Goal: Task Accomplishment & Management: Complete application form

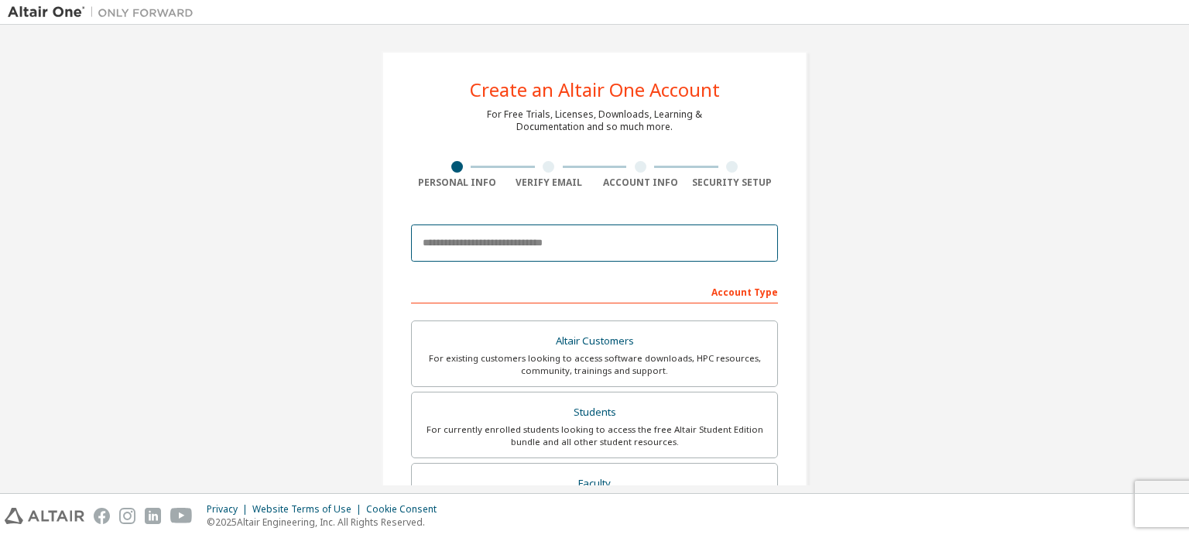
click at [532, 250] on input "email" at bounding box center [594, 242] width 367 height 37
type input "**********"
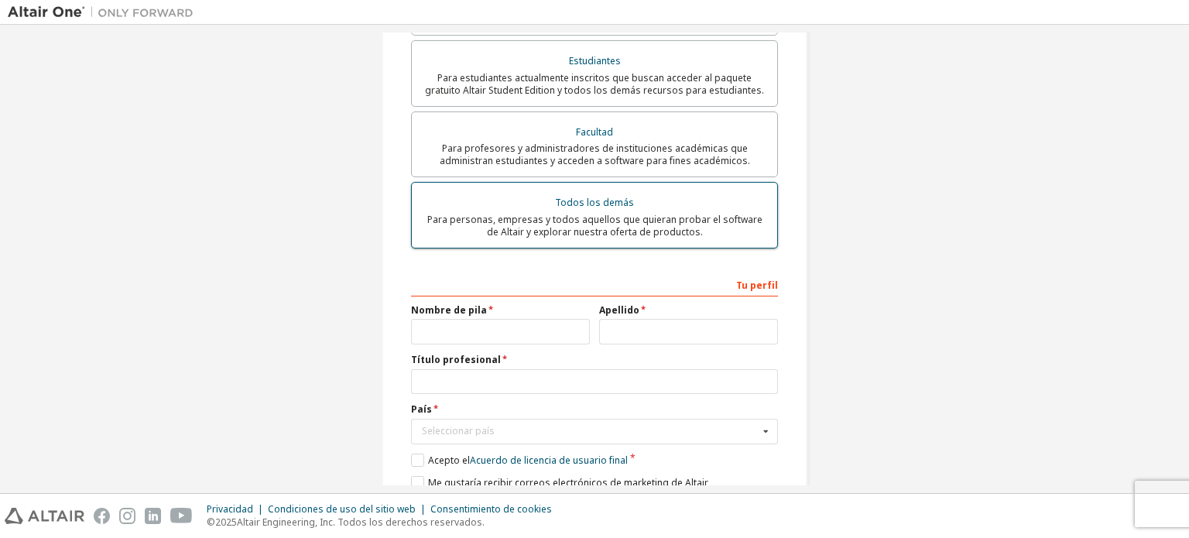
scroll to position [435, 0]
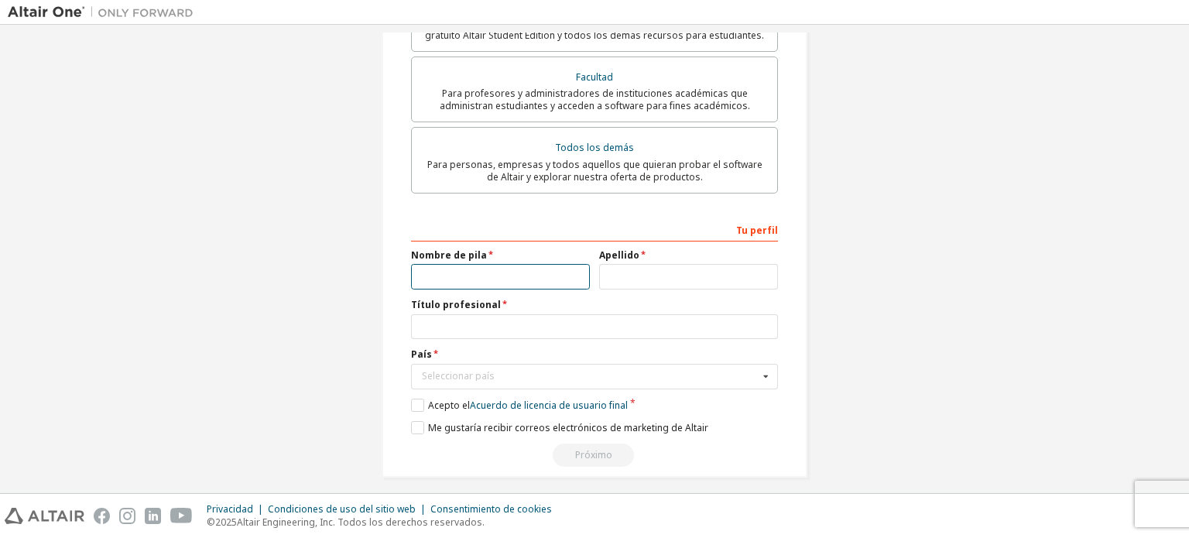
click at [498, 278] on input "text" at bounding box center [500, 277] width 179 height 26
type input "**********"
type input "******"
click at [595, 325] on input "text" at bounding box center [594, 327] width 367 height 26
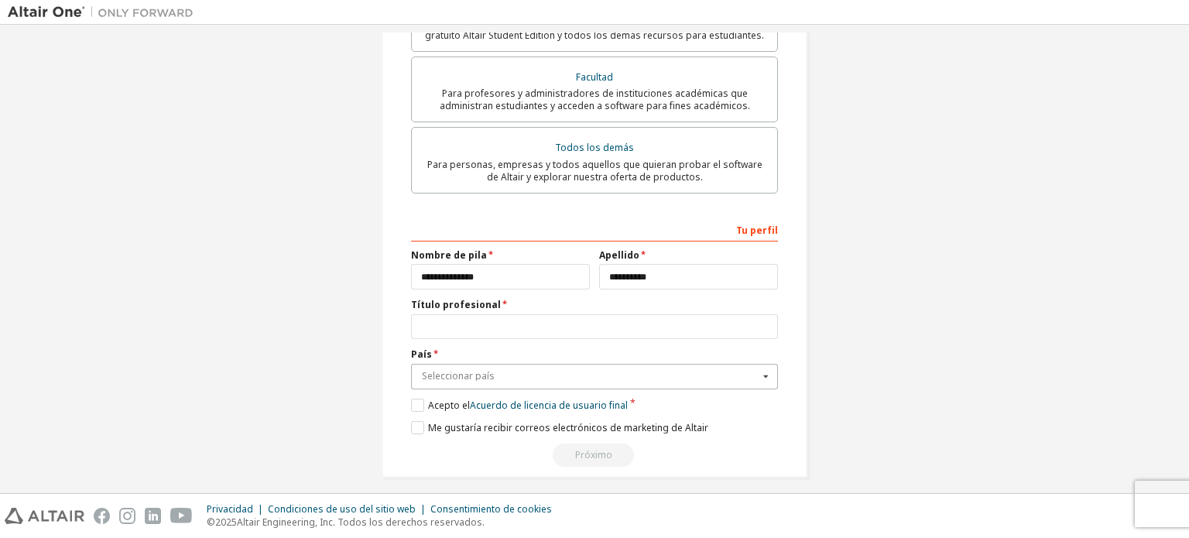
click at [551, 374] on input "text" at bounding box center [595, 377] width 365 height 24
click at [471, 370] on input "******" at bounding box center [595, 377] width 365 height 24
type input "*"
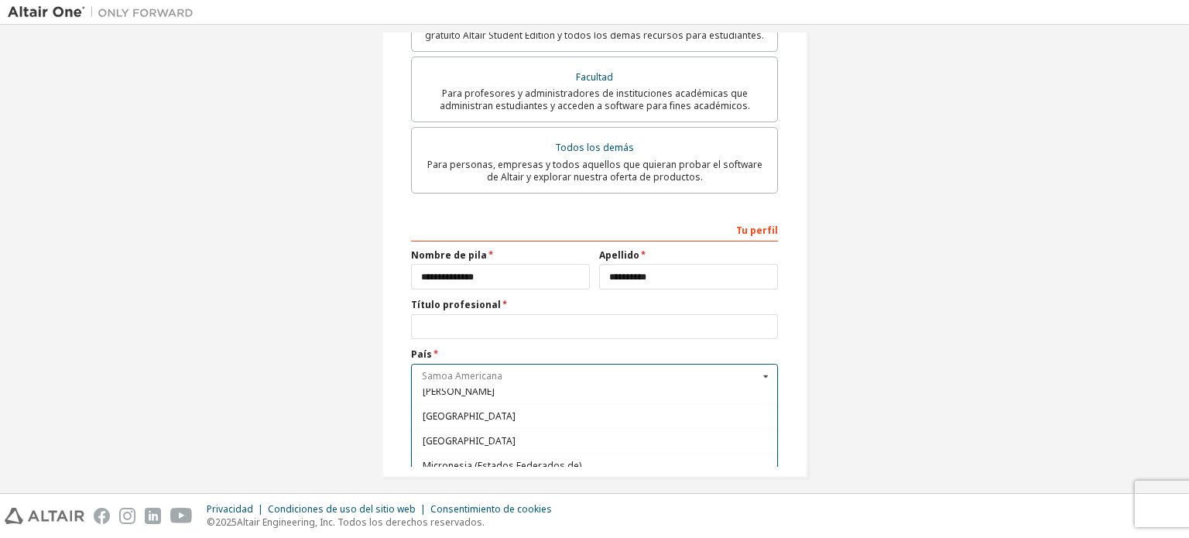
scroll to position [3362, 0]
click at [498, 427] on div "[GEOGRAPHIC_DATA]" at bounding box center [594, 439] width 365 height 25
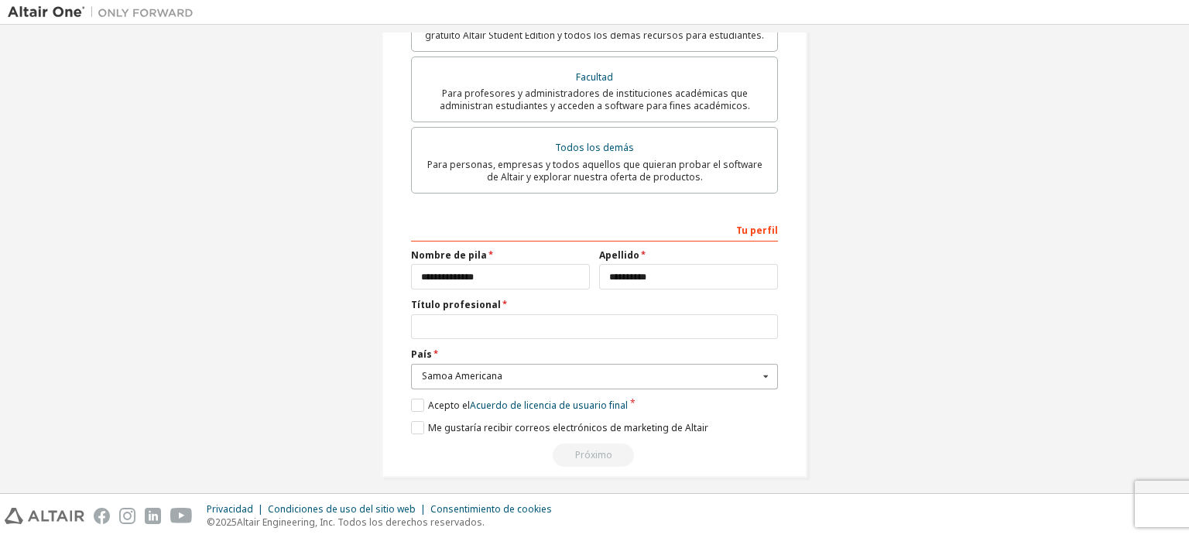
click at [554, 374] on input "text" at bounding box center [595, 377] width 365 height 24
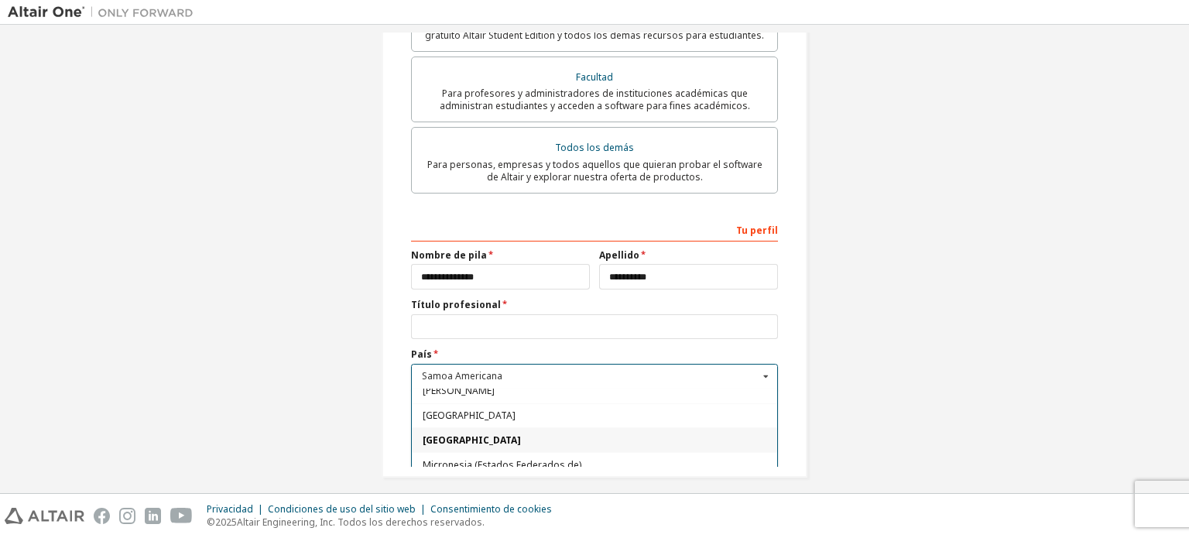
click at [440, 427] on div "[GEOGRAPHIC_DATA]" at bounding box center [594, 439] width 365 height 25
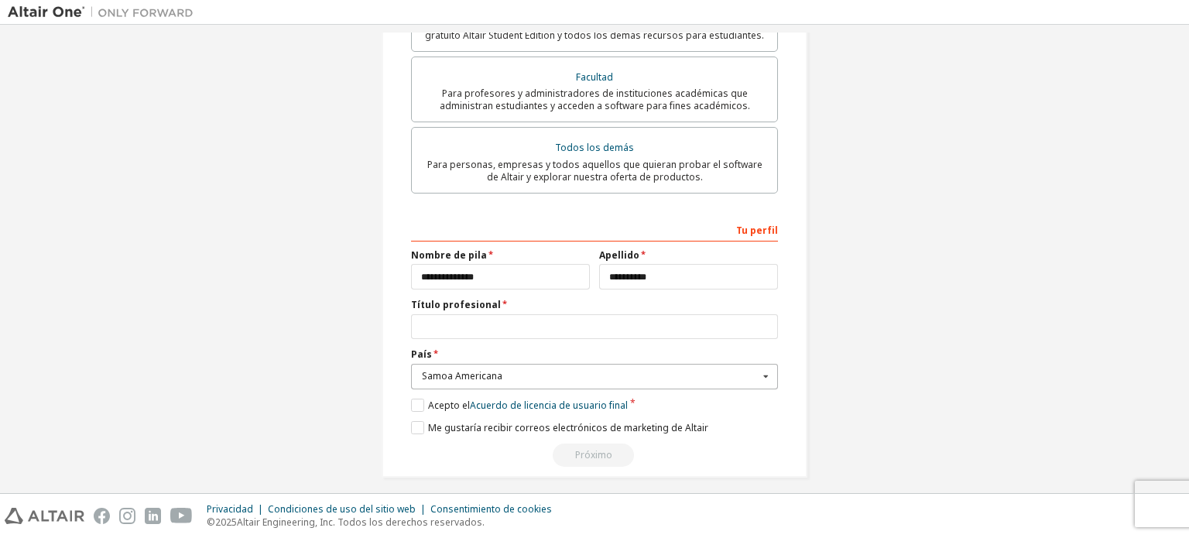
click at [543, 372] on div "Samoa Americana" at bounding box center [590, 376] width 337 height 9
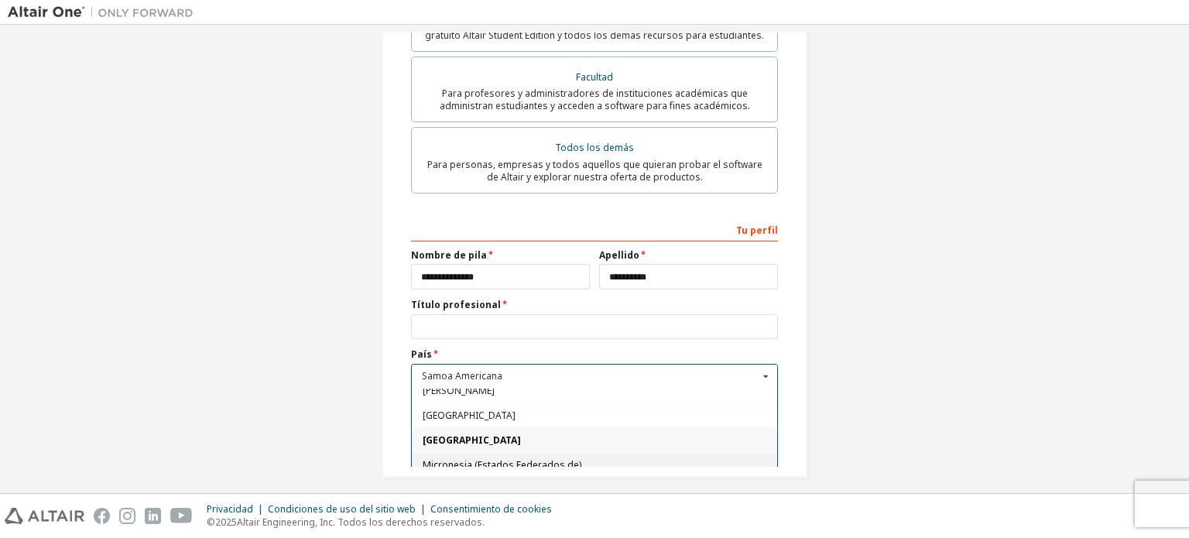
click at [495, 457] on font "Micronesia (Estados Federados de)" at bounding box center [502, 463] width 159 height 13
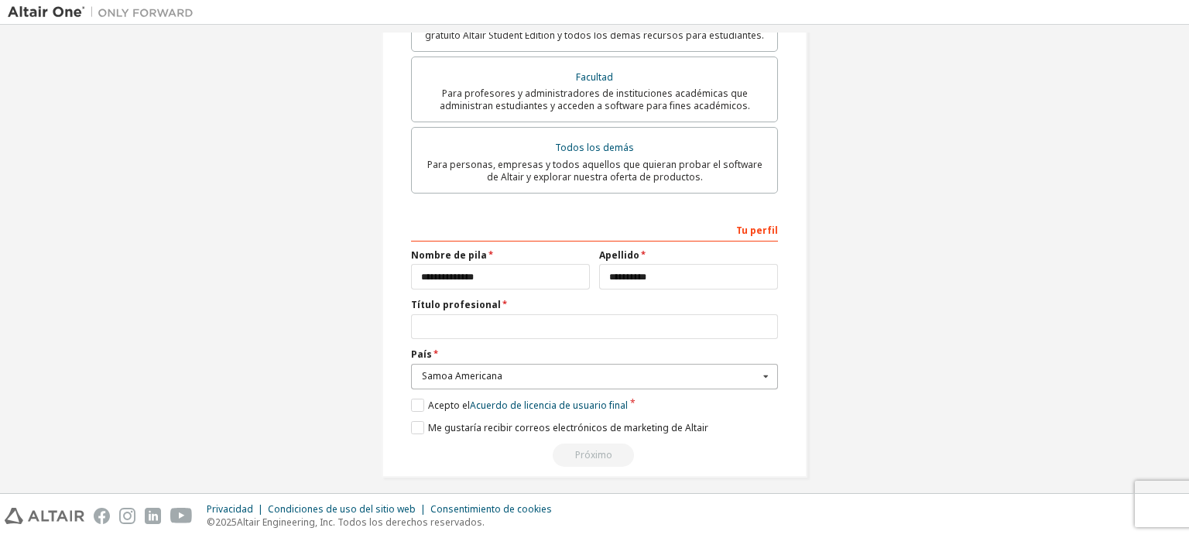
click at [569, 374] on input "text" at bounding box center [595, 377] width 365 height 24
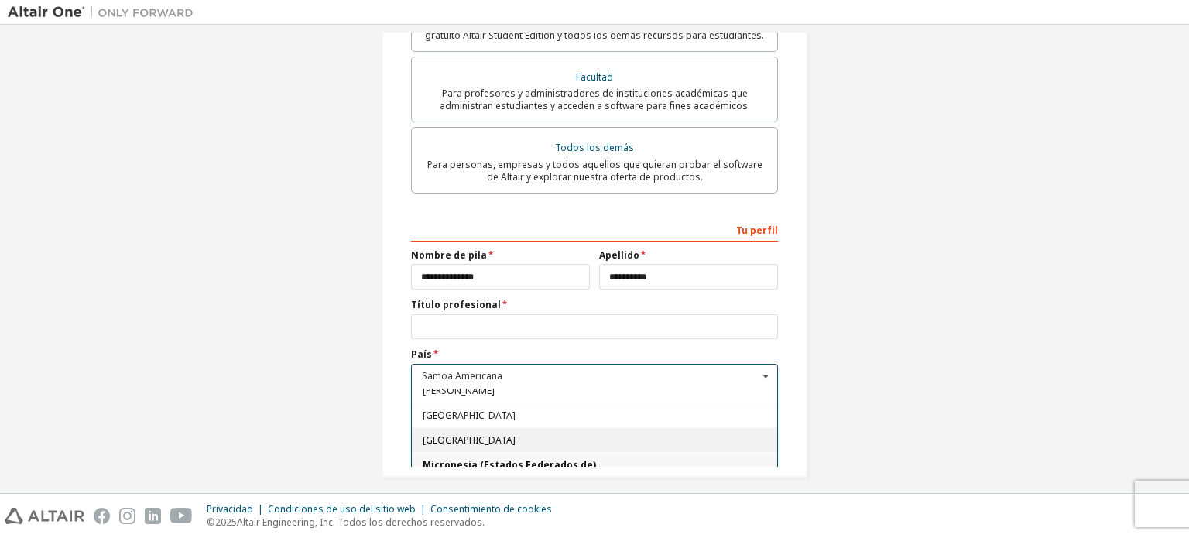
click at [433, 433] on font "[GEOGRAPHIC_DATA]" at bounding box center [469, 439] width 93 height 13
type input "***"
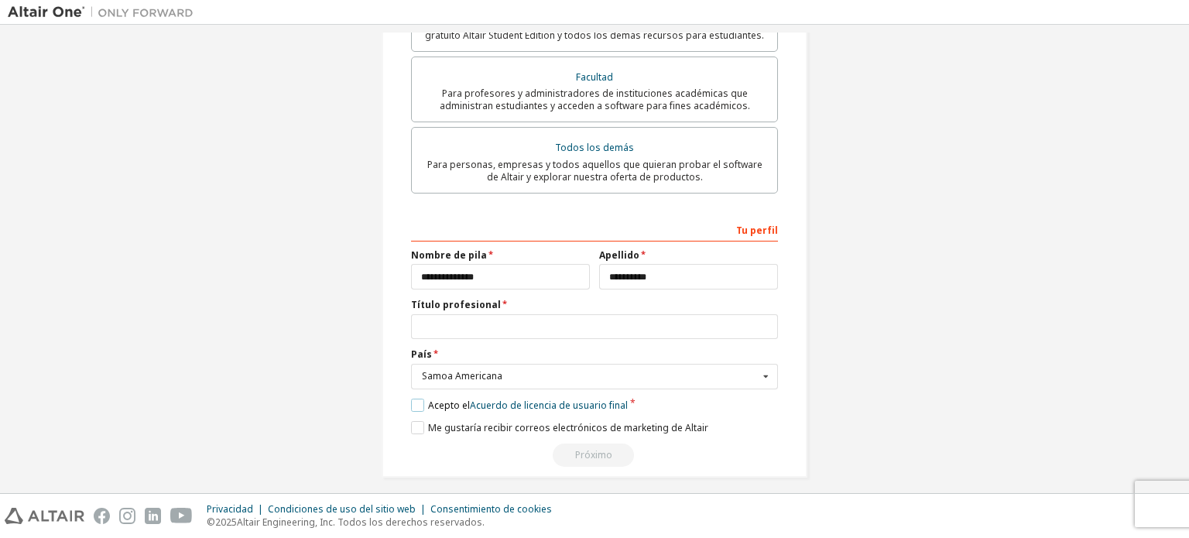
click at [419, 399] on label "Acepto el Acuerdo de licencia de usuario final" at bounding box center [519, 405] width 217 height 13
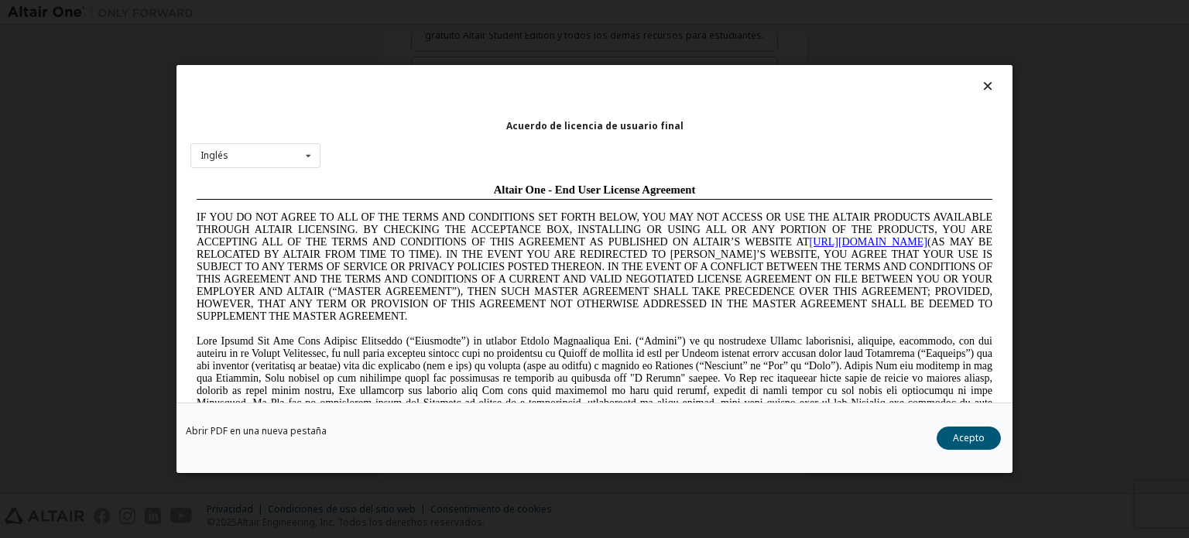
scroll to position [0, 0]
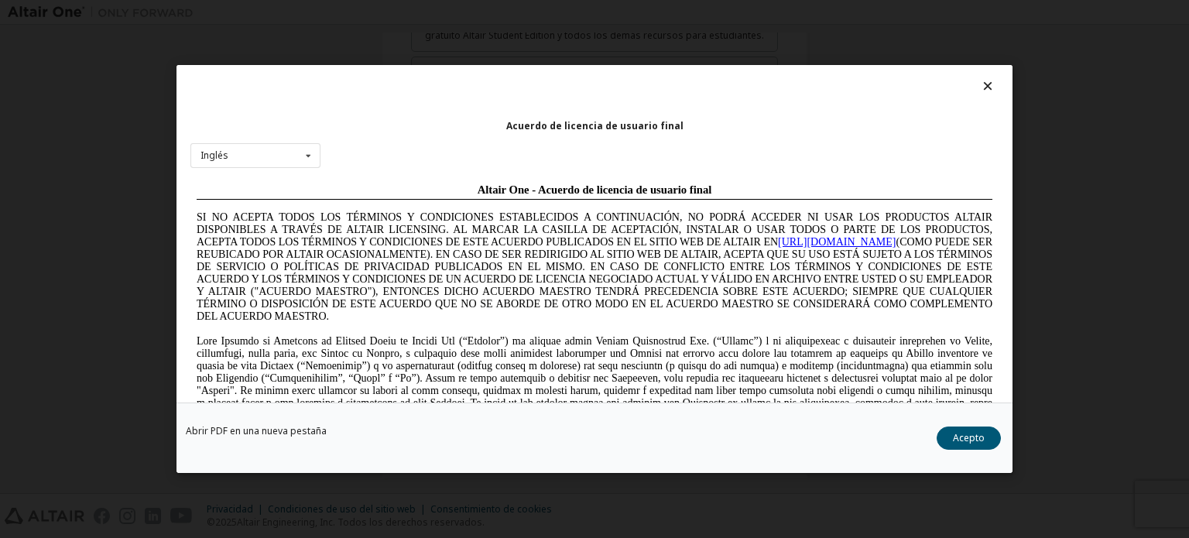
click at [980, 79] on icon at bounding box center [988, 86] width 16 height 14
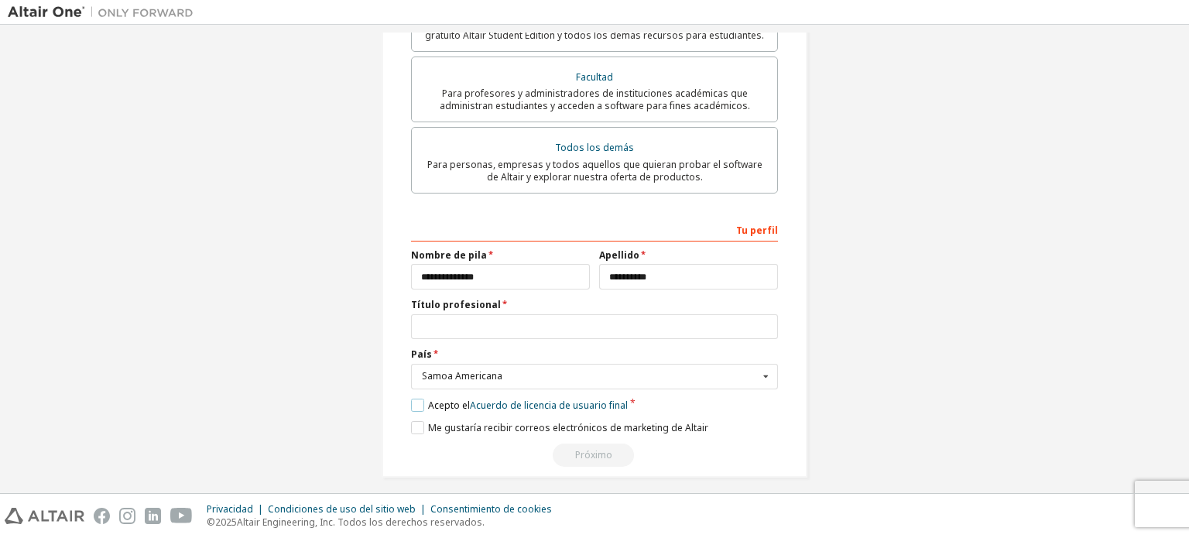
click at [415, 399] on label "Acepto el Acuerdo de licencia de usuario final" at bounding box center [519, 405] width 217 height 13
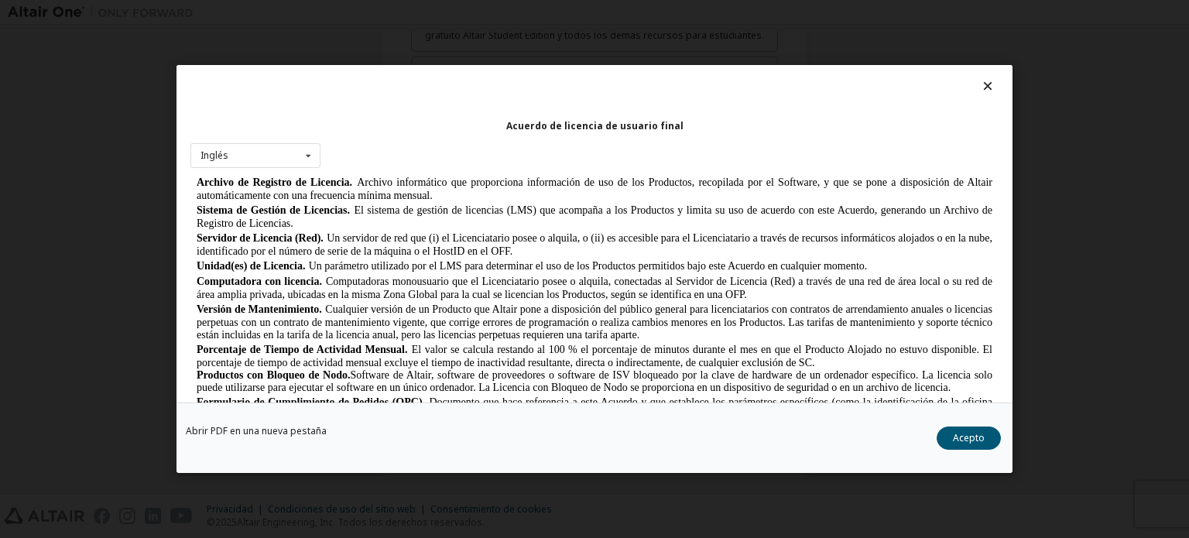
scroll to position [653, 0]
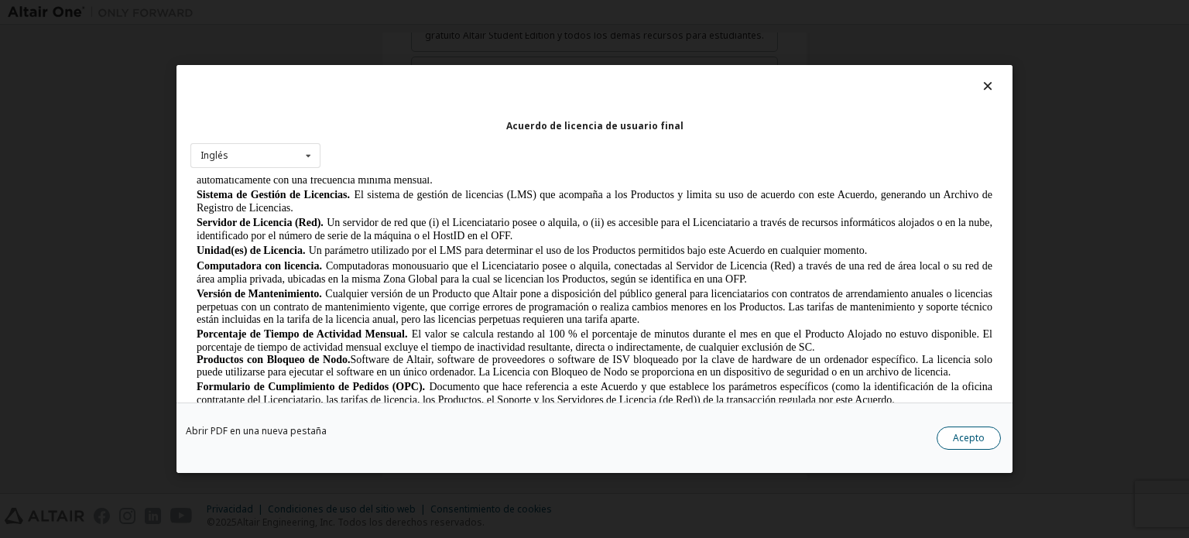
click at [988, 444] on button "Acepto" at bounding box center [969, 437] width 64 height 23
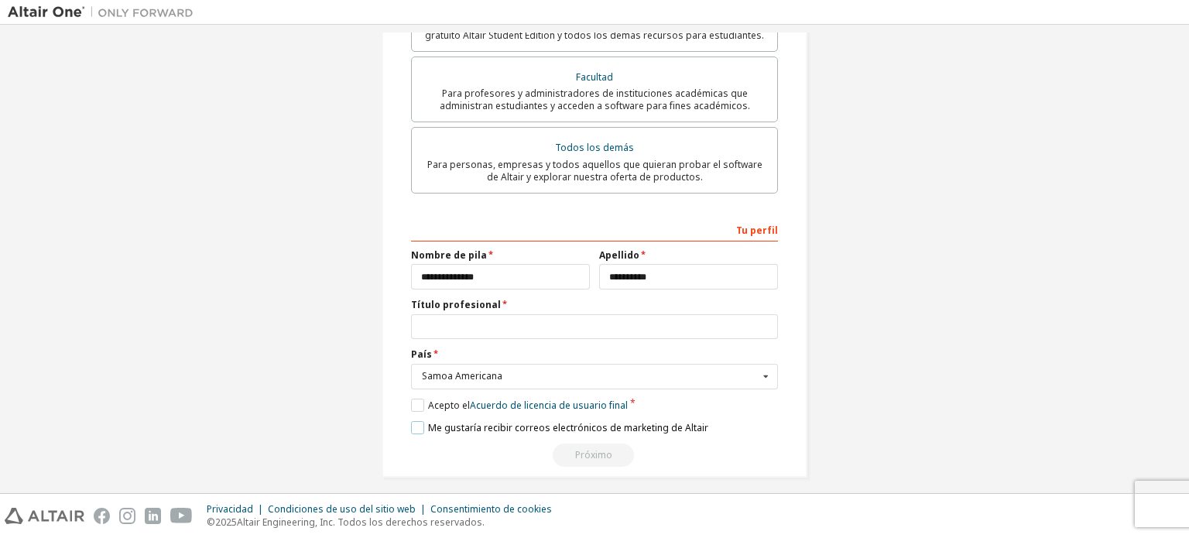
click at [416, 421] on label "Me gustaría recibir correos electrónicos de marketing de Altair" at bounding box center [559, 427] width 297 height 13
click at [561, 318] on input "text" at bounding box center [594, 327] width 367 height 26
type input "*"
type input "*******"
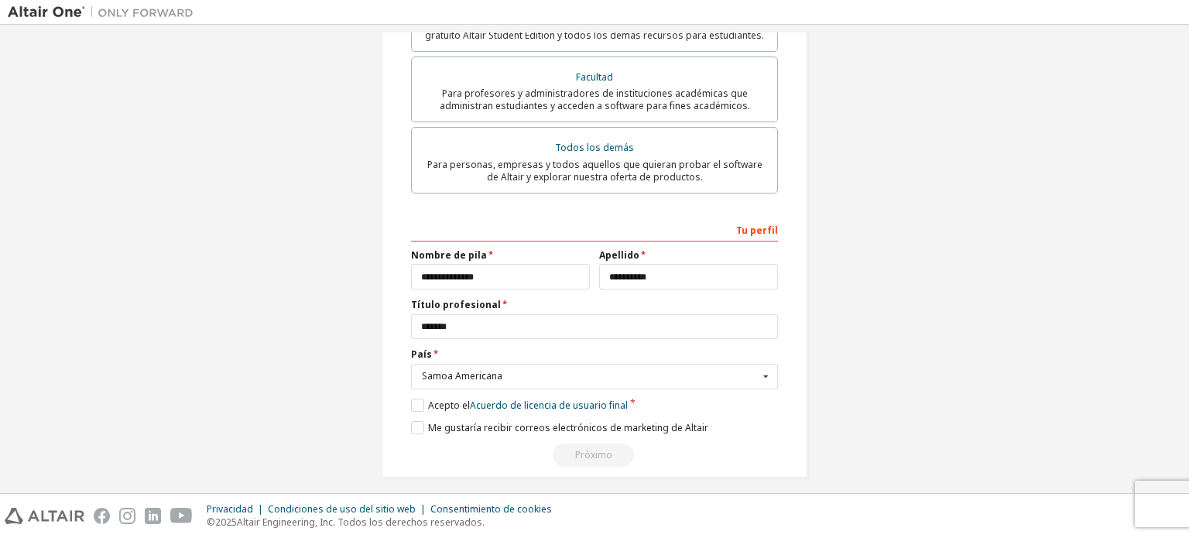
click at [898, 348] on div "**********" at bounding box center [594, 47] width 1173 height 899
click at [601, 448] on div "Próximo" at bounding box center [594, 454] width 367 height 23
click at [515, 319] on input "*******" at bounding box center [594, 327] width 367 height 26
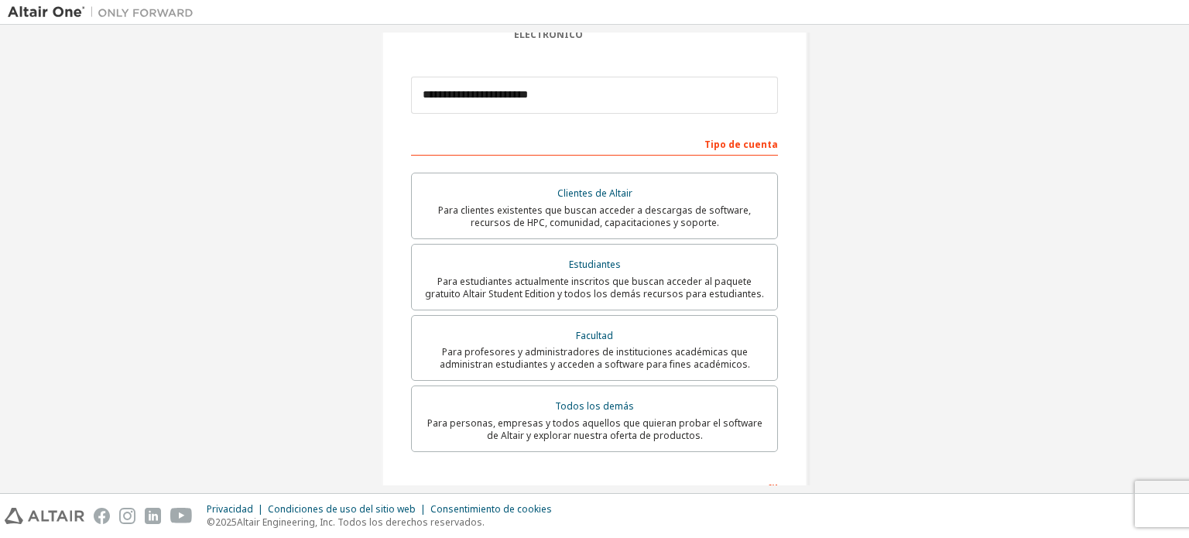
scroll to position [184, 0]
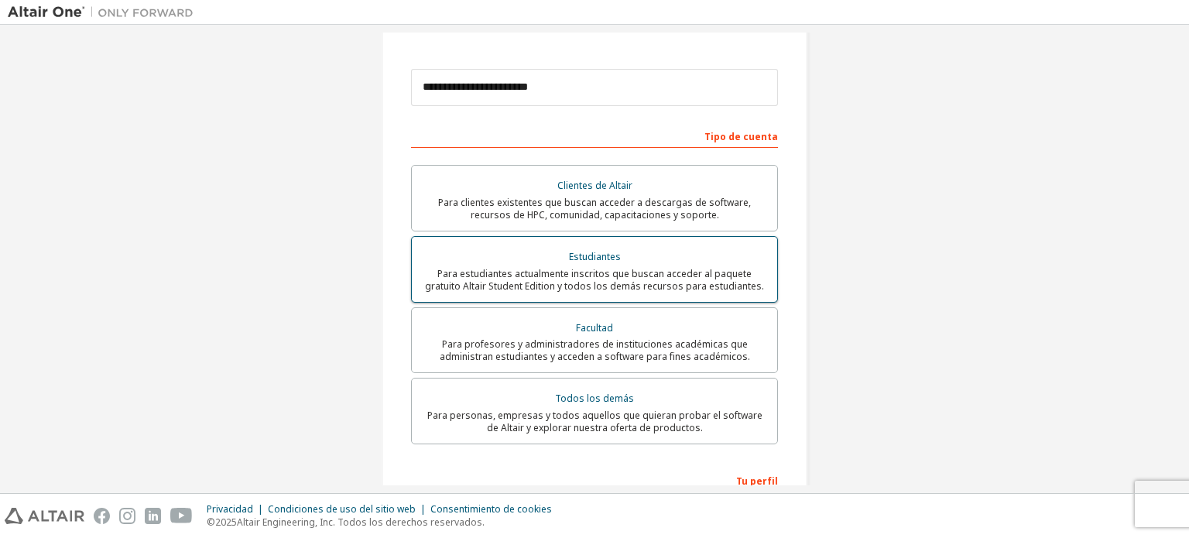
click at [628, 267] on font "Para estudiantes actualmente inscritos que buscan acceder al paquete gratuito A…" at bounding box center [594, 280] width 339 height 26
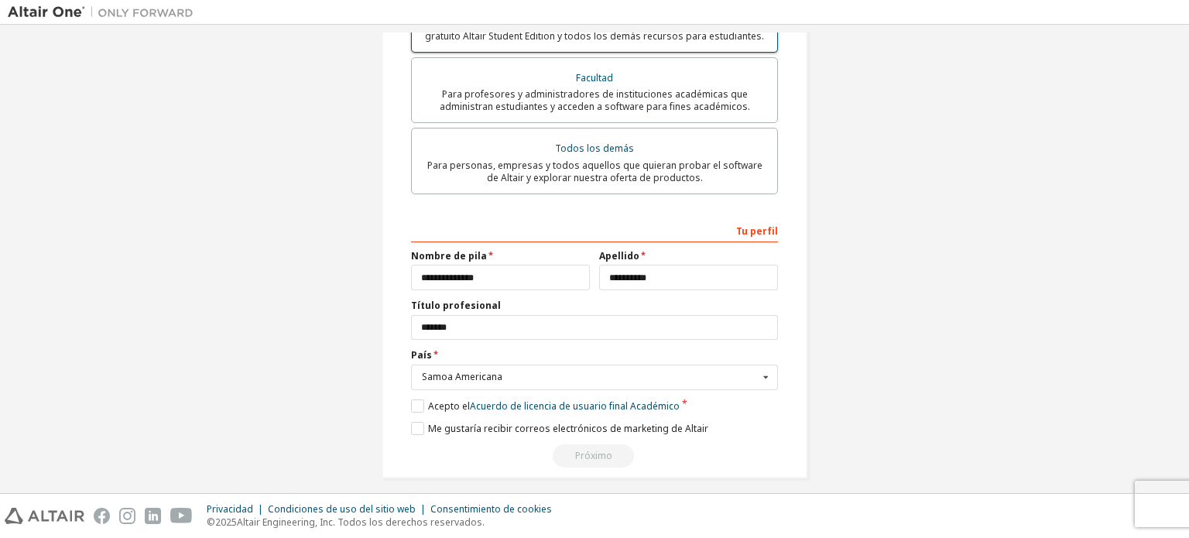
scroll to position [435, 0]
click at [682, 365] on input "text" at bounding box center [595, 377] width 365 height 24
click at [853, 275] on div "**********" at bounding box center [594, 47] width 1173 height 899
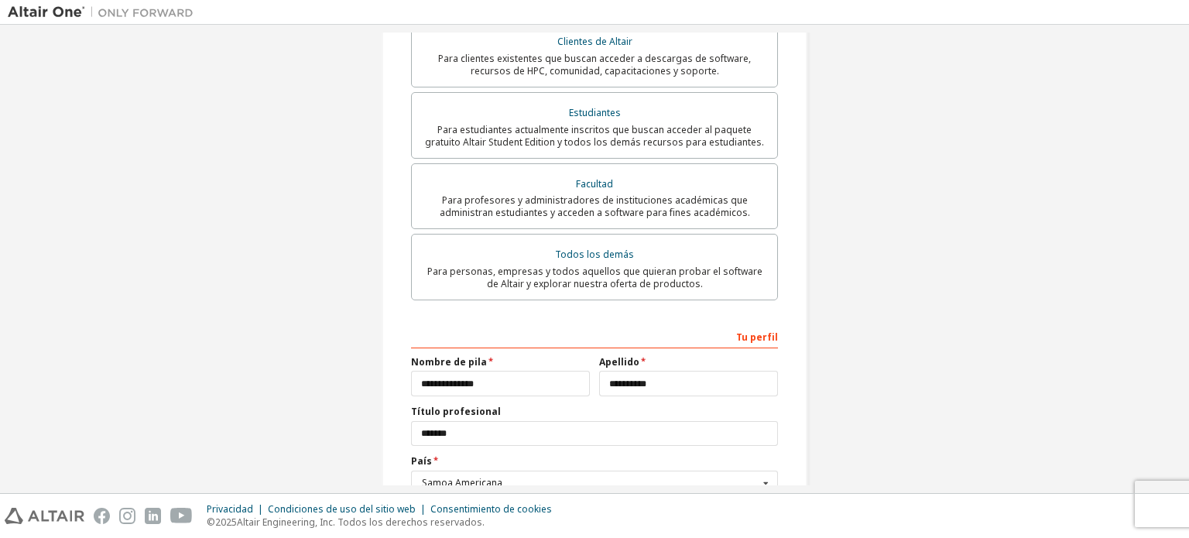
scroll to position [274, 0]
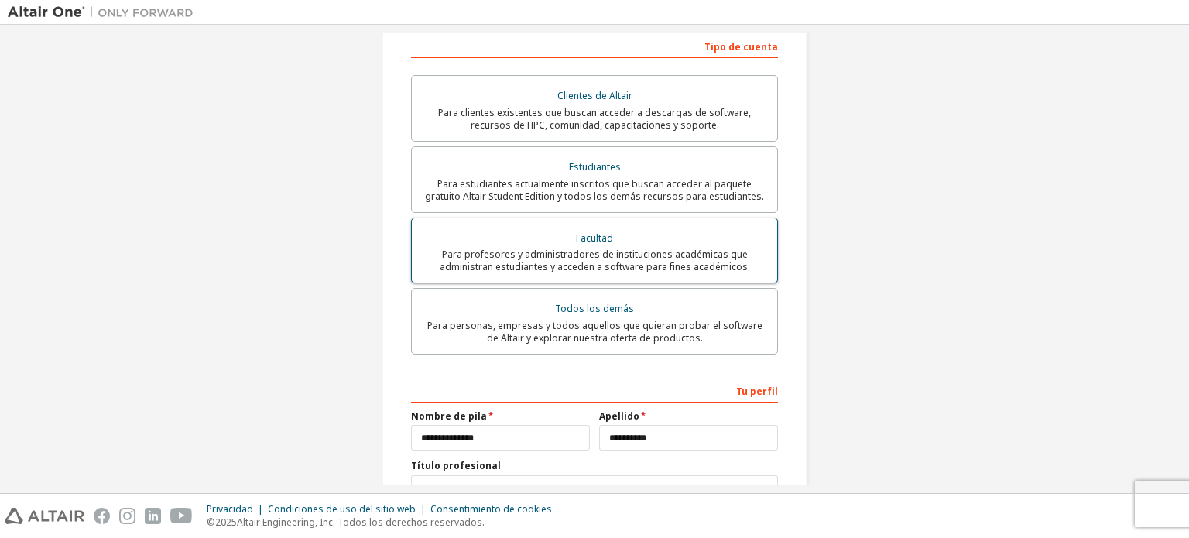
click at [713, 254] on font "Para profesores y administradores de instituciones académicas que administran e…" at bounding box center [595, 261] width 310 height 26
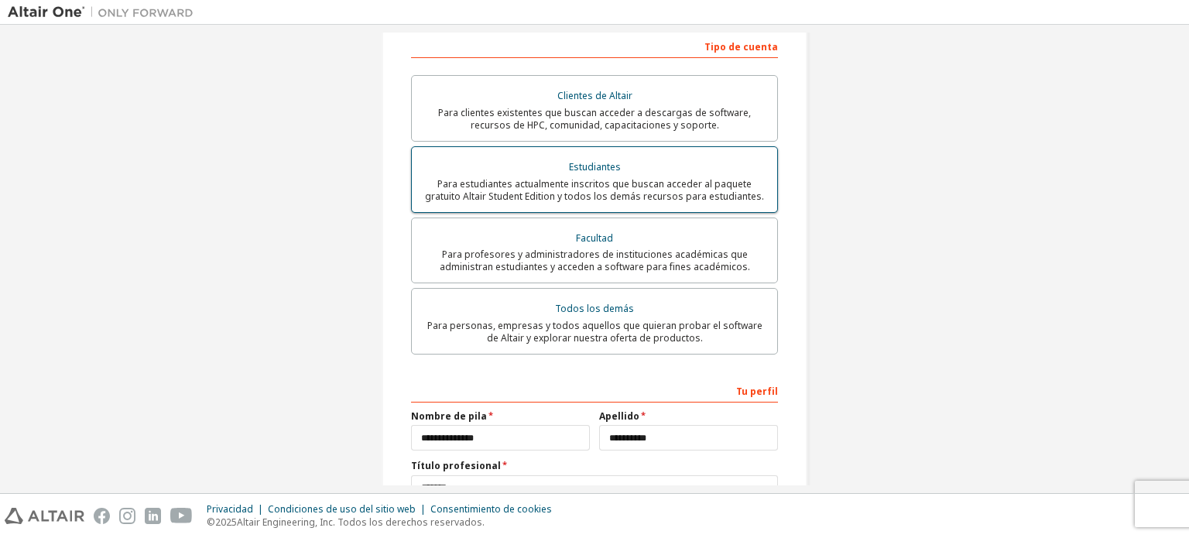
click at [700, 183] on font "Para estudiantes actualmente inscritos que buscan acceder al paquete gratuito A…" at bounding box center [594, 190] width 339 height 26
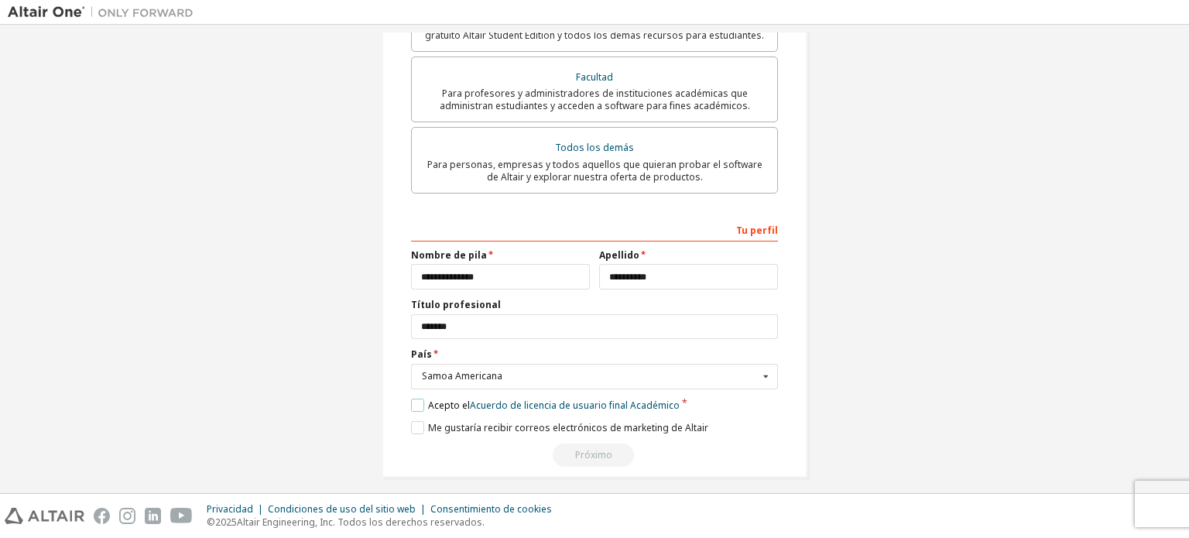
click at [412, 399] on label "Acepto el Acuerdo de licencia de usuario final Académico" at bounding box center [545, 405] width 269 height 13
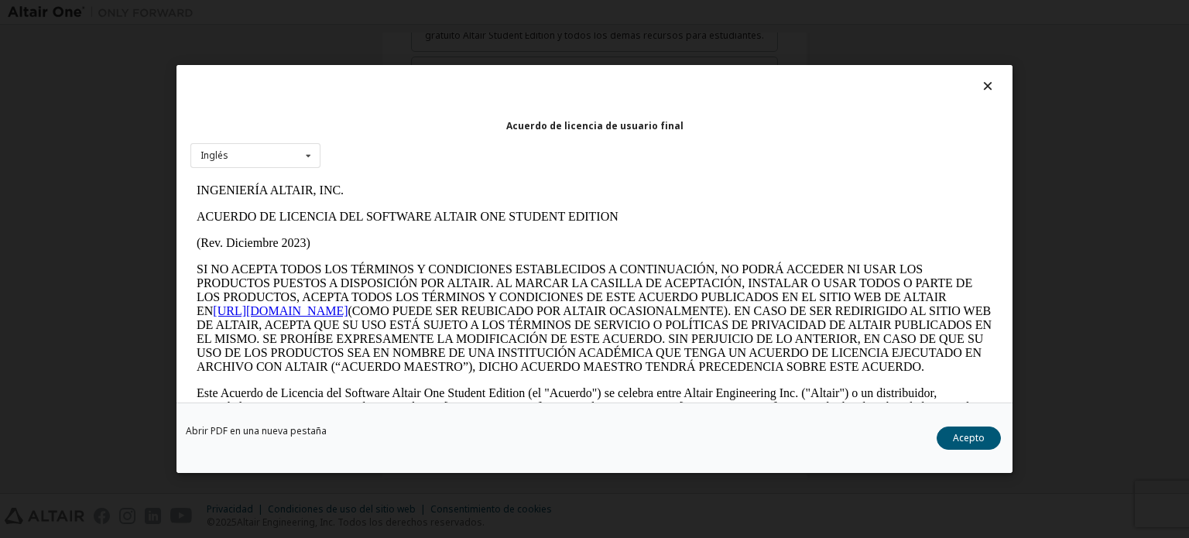
scroll to position [0, 0]
click at [972, 426] on button "Acepto" at bounding box center [969, 437] width 64 height 23
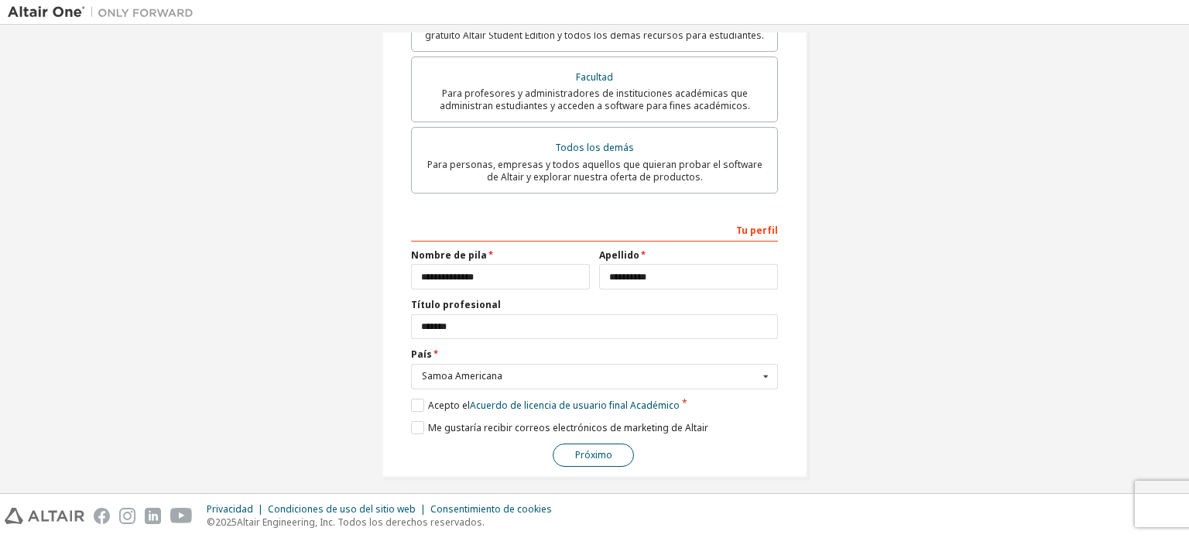
click at [608, 446] on button "Próximo" at bounding box center [593, 454] width 81 height 23
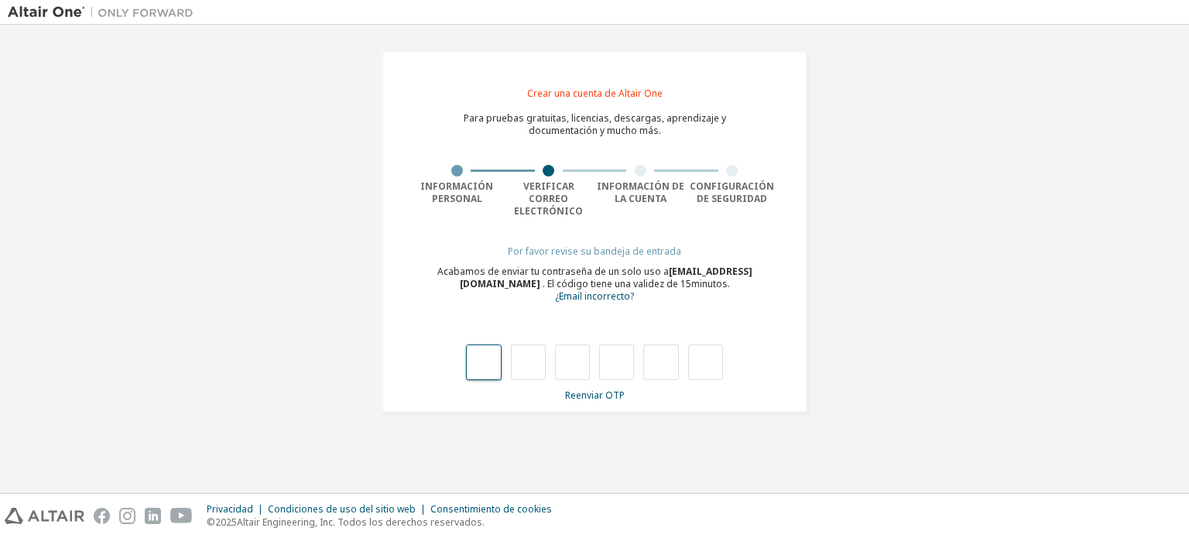
type input "*"
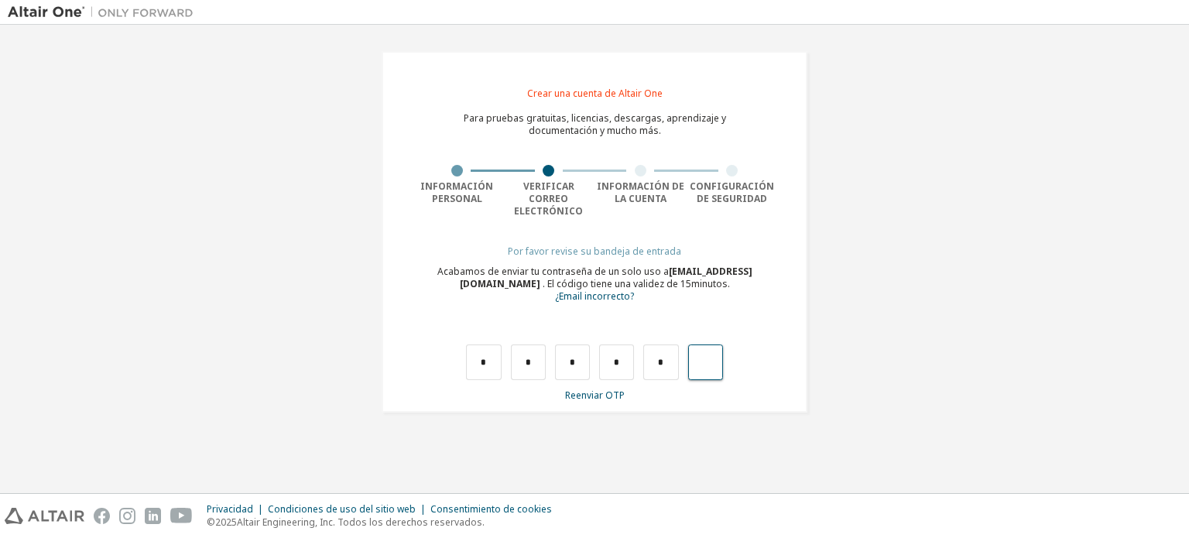
type input "*"
